Goal: Navigation & Orientation: Find specific page/section

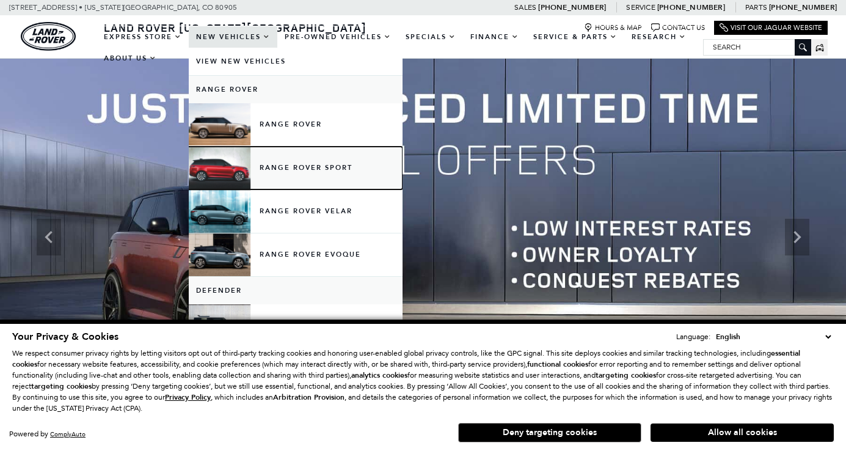
click at [279, 171] on link "Range Rover Sport" at bounding box center [296, 168] width 214 height 43
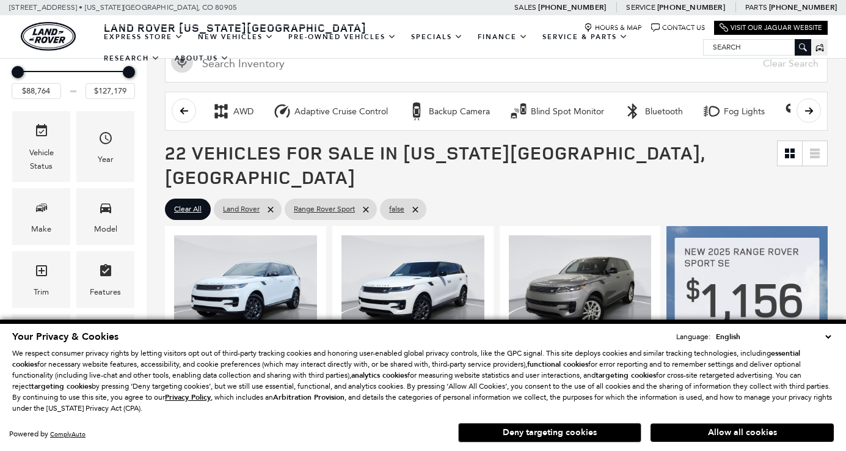
scroll to position [160, 0]
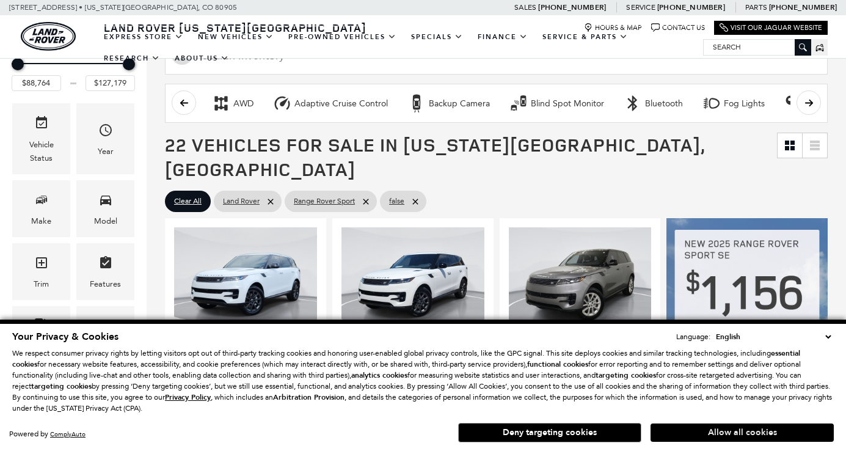
click at [735, 432] on button "Allow all cookies" at bounding box center [742, 432] width 183 height 18
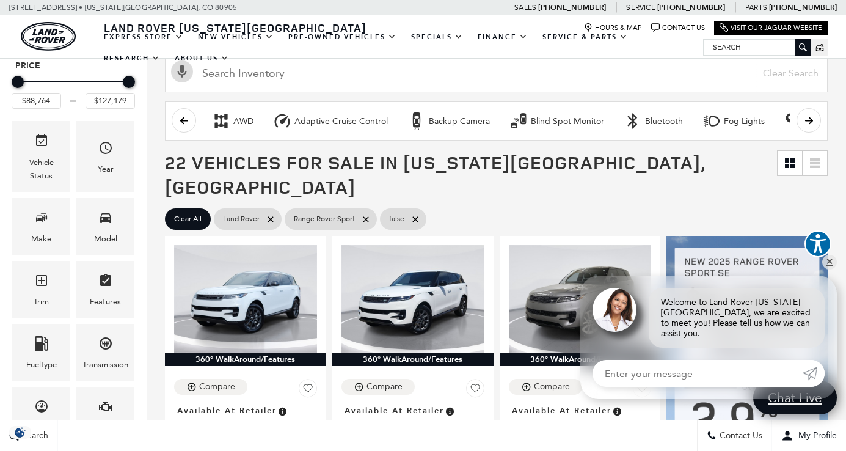
scroll to position [0, 0]
